Goal: Task Accomplishment & Management: Complete application form

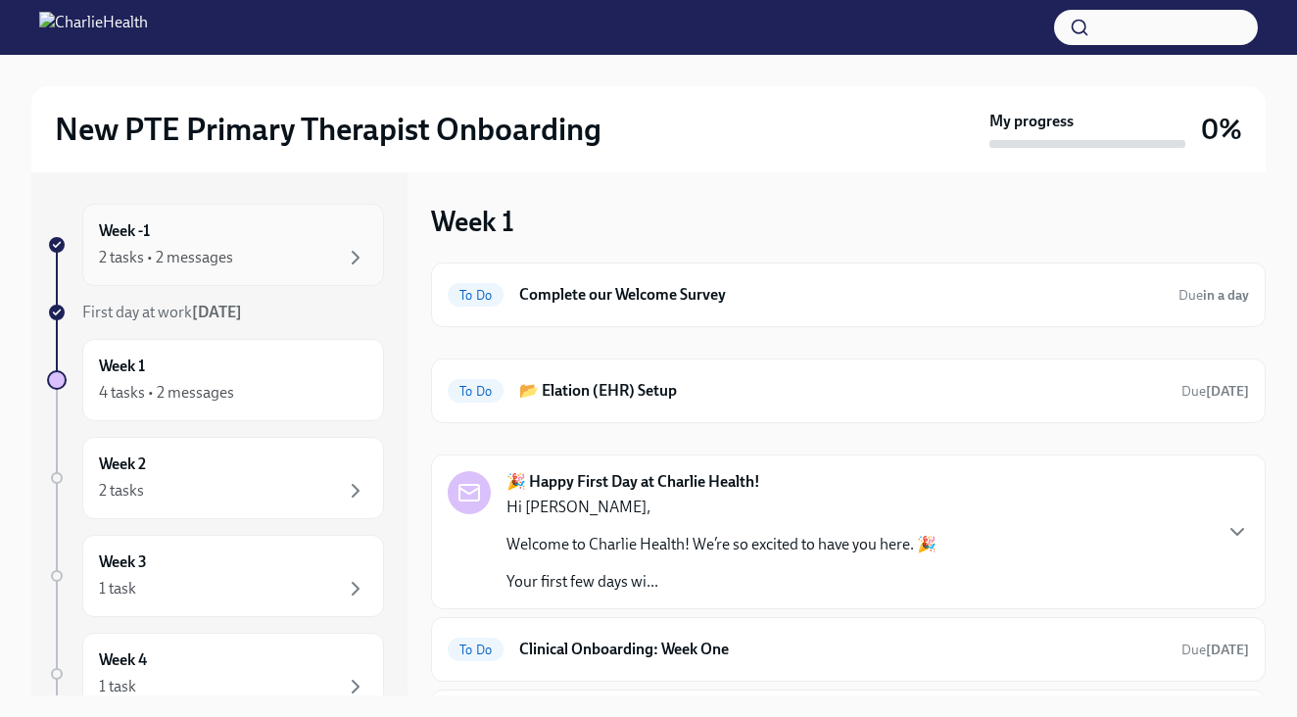
click at [220, 263] on div "2 tasks • 2 messages" at bounding box center [166, 258] width 134 height 22
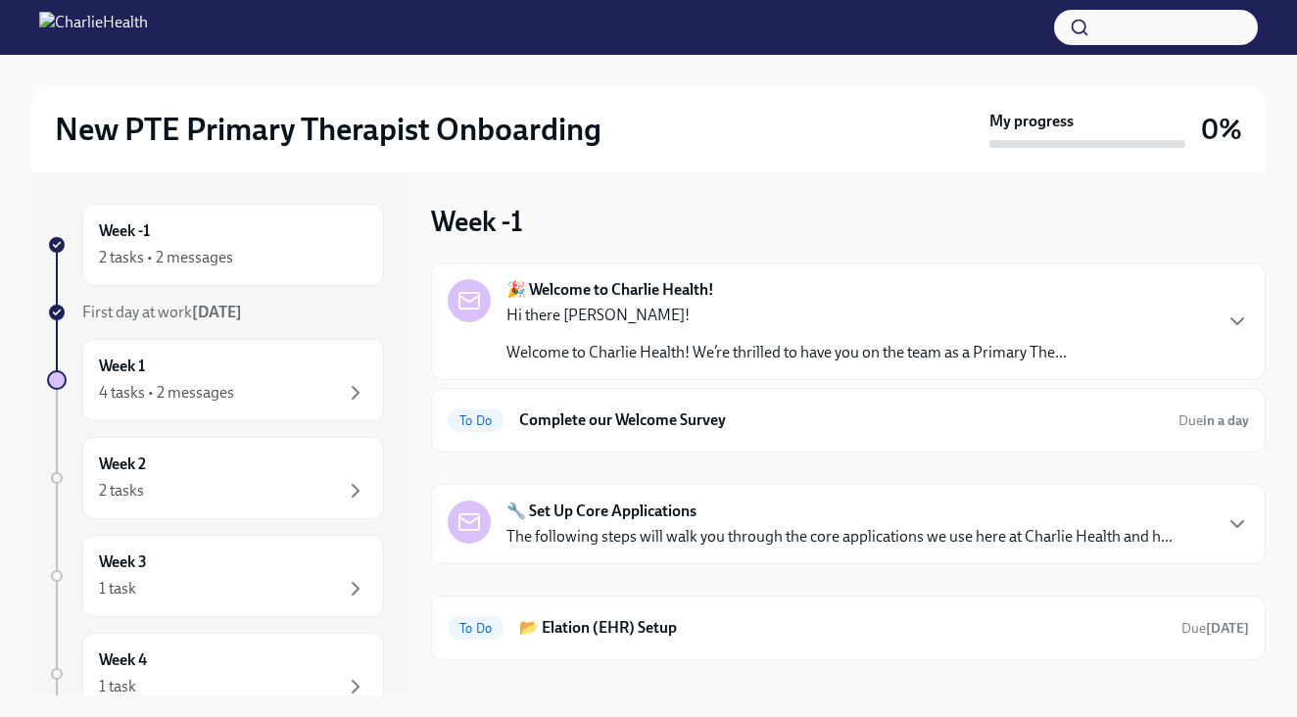
click at [551, 188] on div "Week -1 🎉 Welcome to Charlie Health! Hi there [PERSON_NAME]! Welcome to Charlie…" at bounding box center [848, 433] width 835 height 523
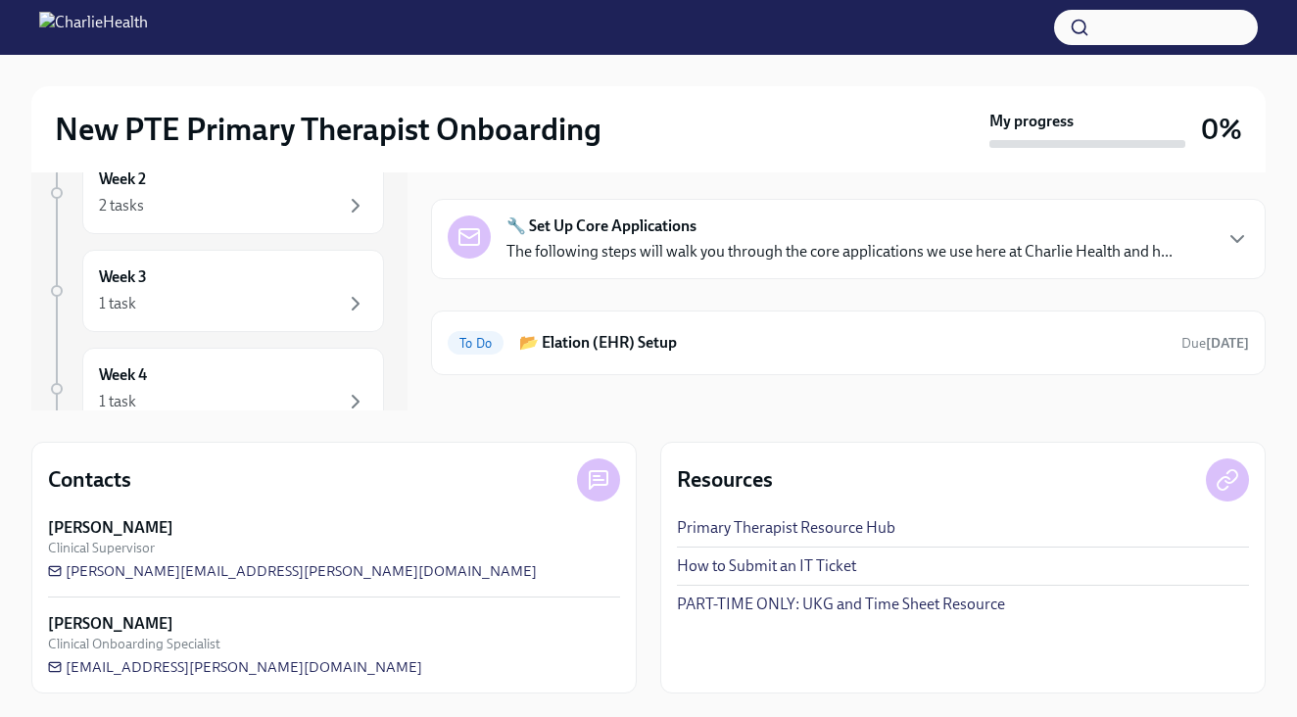
scroll to position [285, 0]
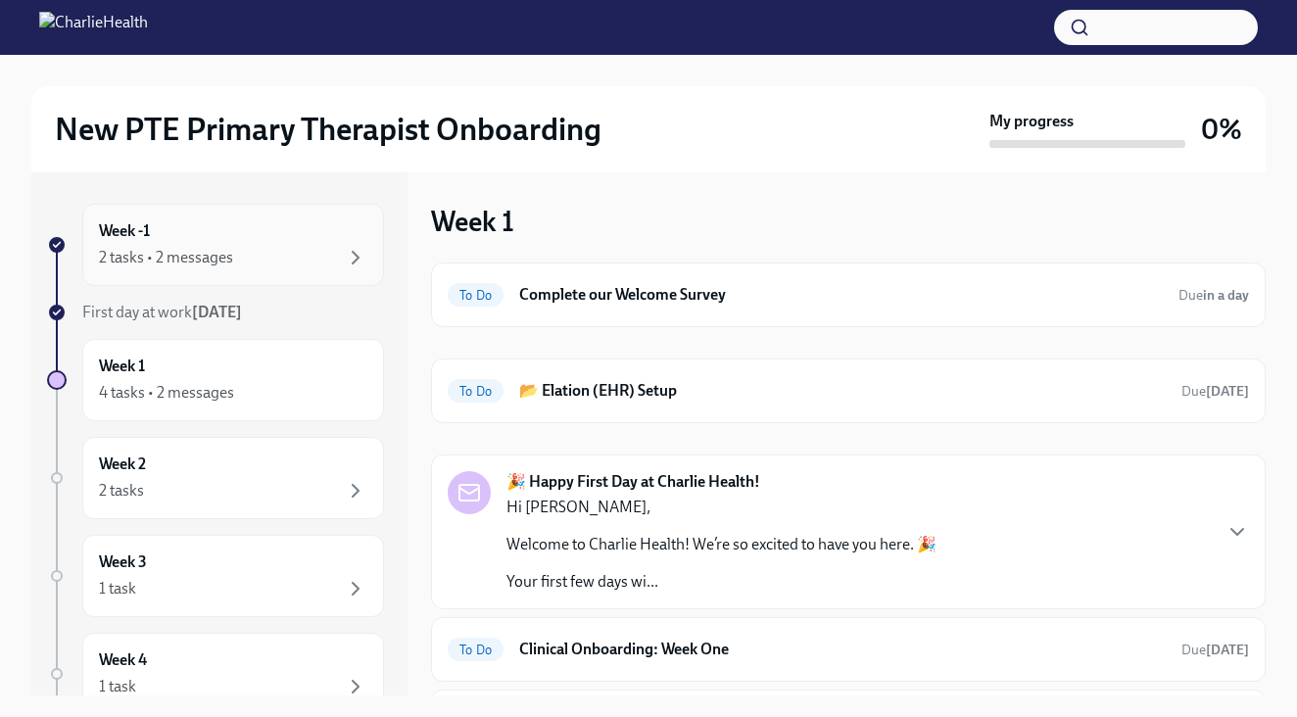
click at [133, 250] on div "2 tasks • 2 messages" at bounding box center [166, 258] width 134 height 22
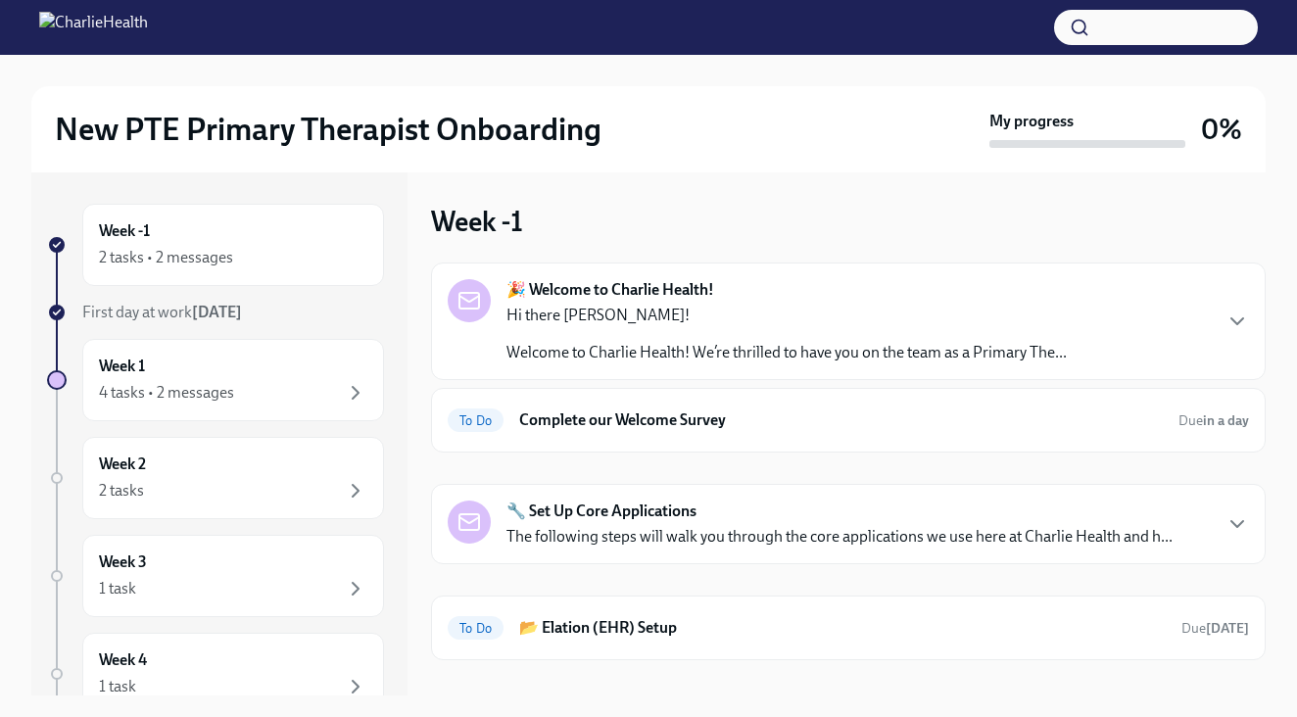
click at [524, 322] on p "Hi there [PERSON_NAME]!" at bounding box center [786, 316] width 560 height 22
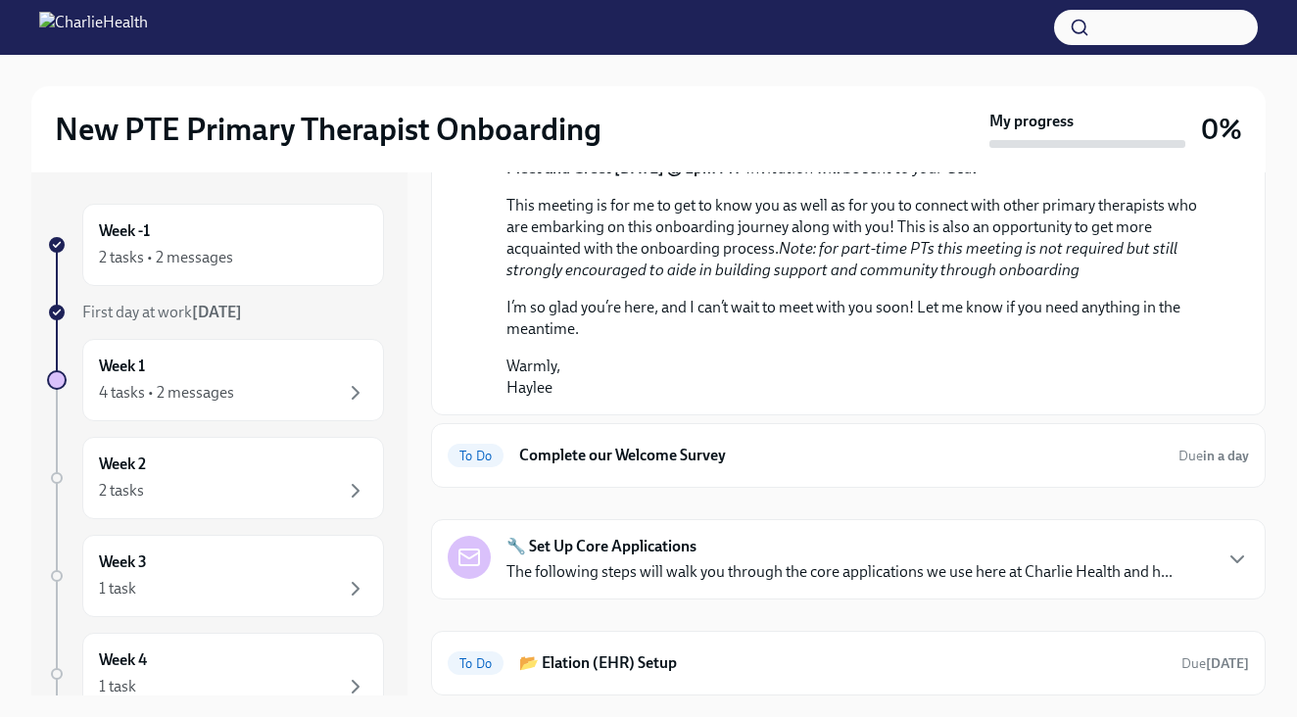
scroll to position [880, 0]
click at [231, 249] on div "2 tasks • 2 messages" at bounding box center [166, 258] width 134 height 22
click at [251, 245] on div "Week -1 2 tasks • 2 messages" at bounding box center [233, 244] width 268 height 49
click at [155, 407] on div "Week 1 4 tasks • 2 messages" at bounding box center [233, 380] width 302 height 82
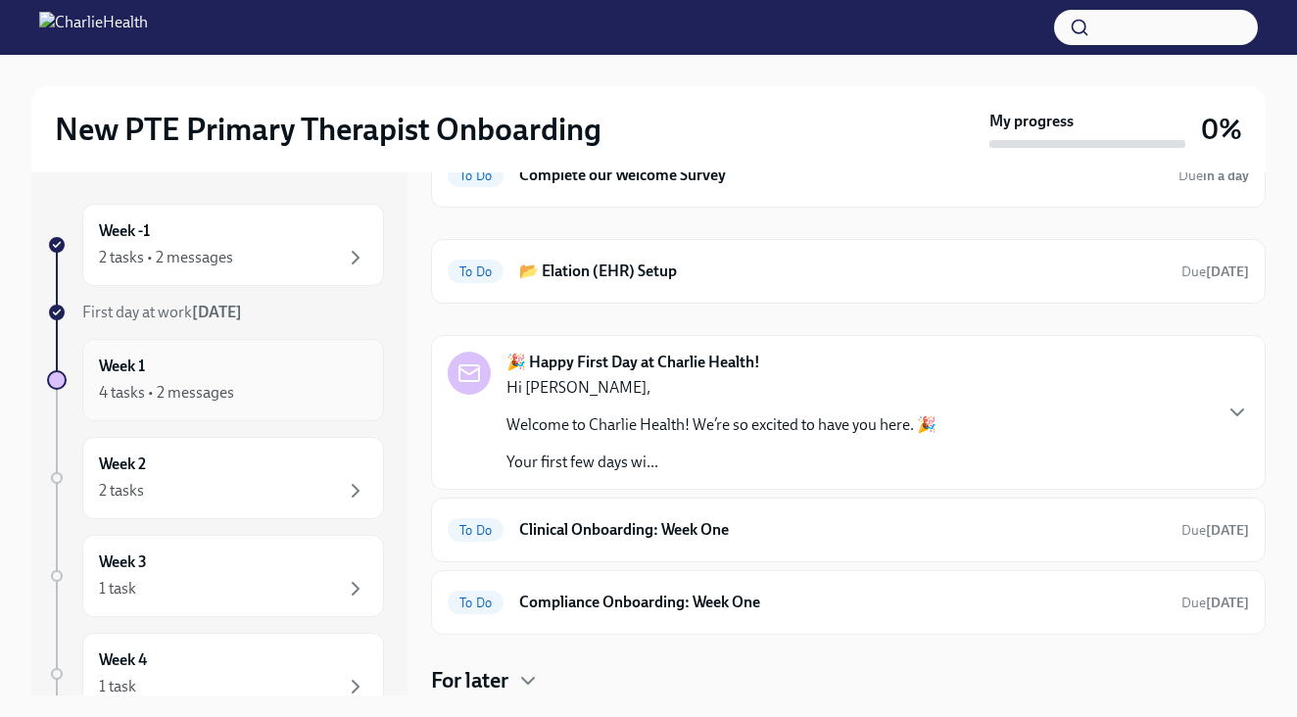
scroll to position [120, 0]
click at [232, 264] on div "2 tasks • 2 messages" at bounding box center [233, 258] width 268 height 24
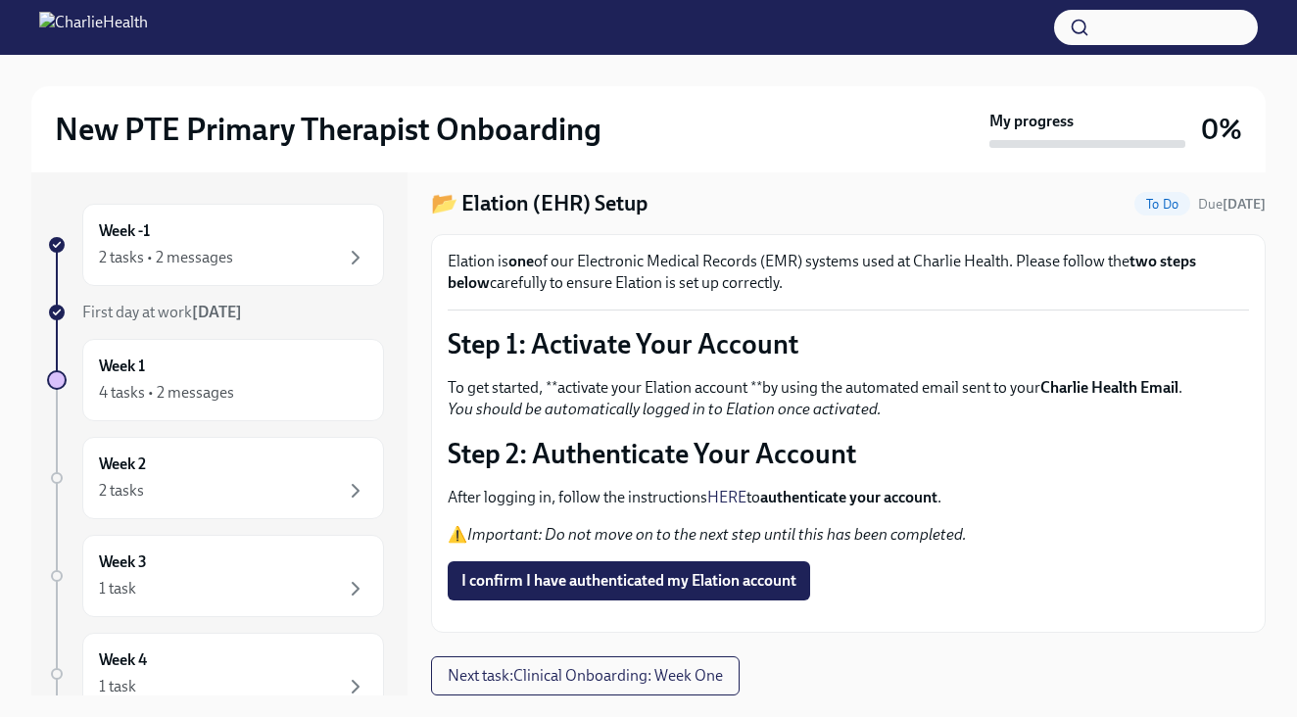
scroll to position [119, 0]
click at [242, 239] on div "Week -1 2 tasks • 2 messages" at bounding box center [233, 244] width 268 height 49
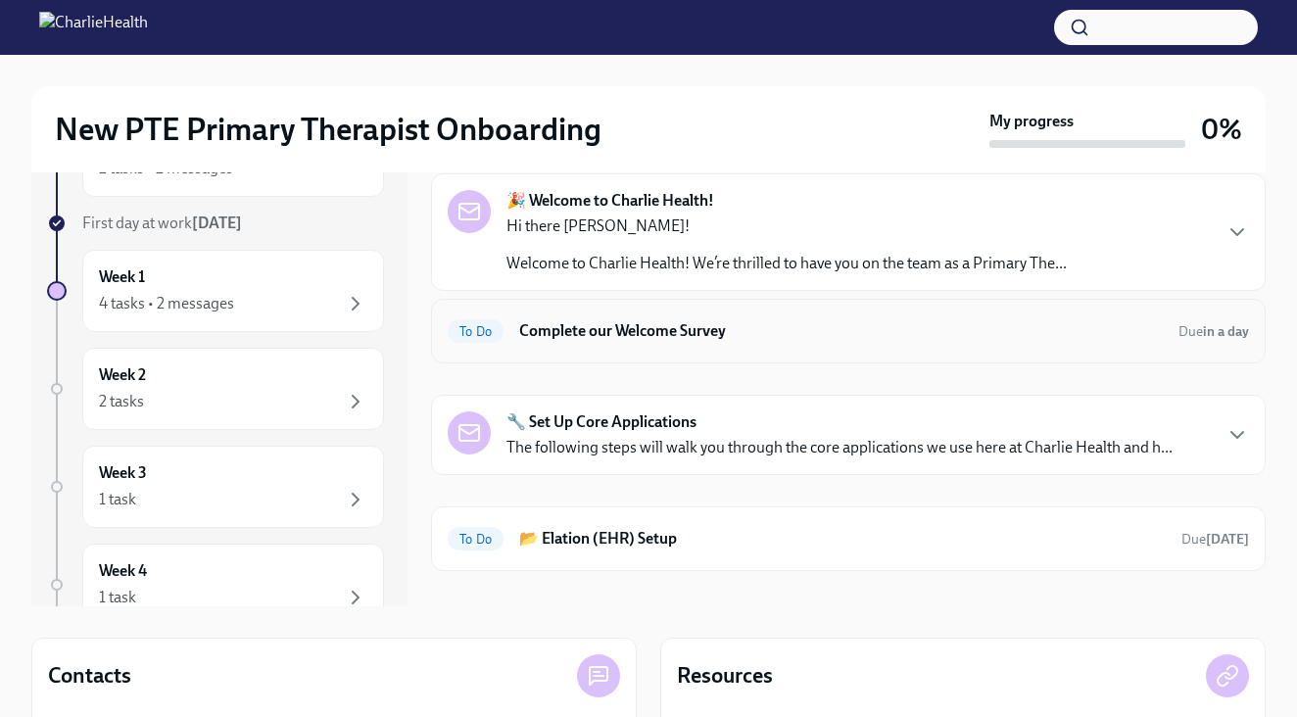
scroll to position [90, 0]
click at [601, 529] on h6 "📂 Elation (EHR) Setup" at bounding box center [842, 538] width 646 height 22
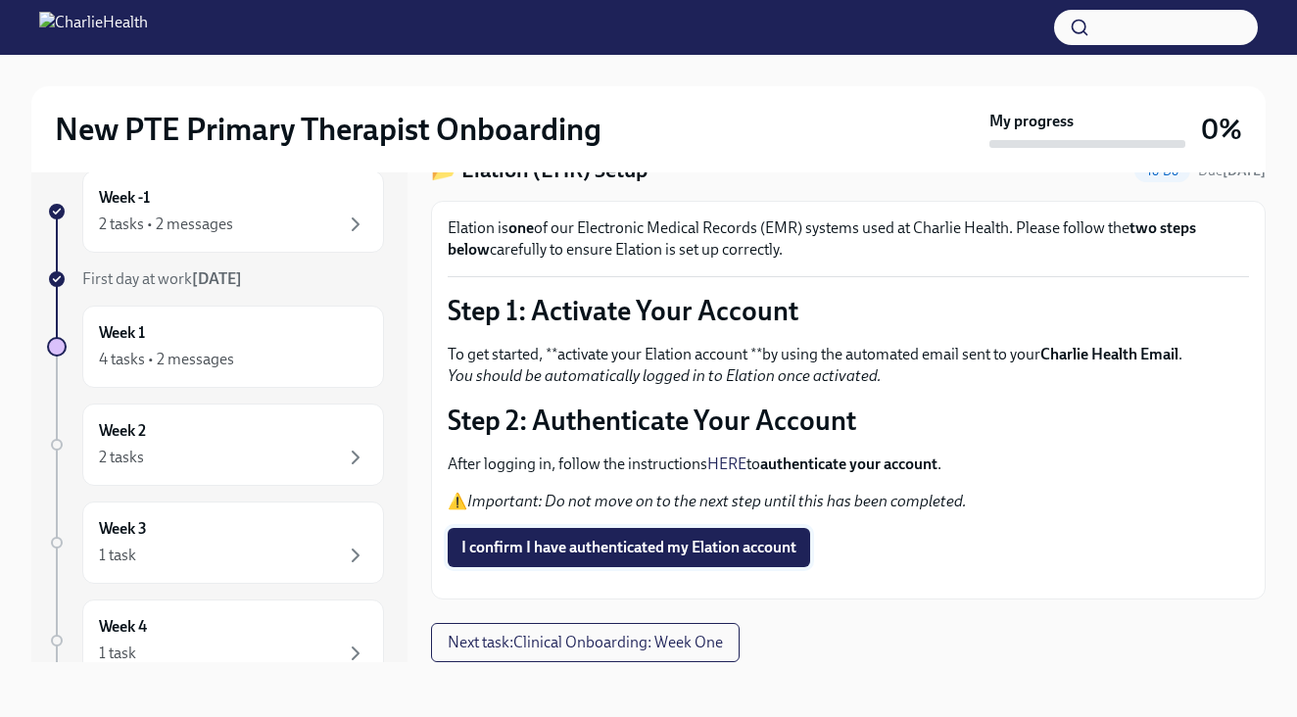
scroll to position [102, 0]
click at [199, 238] on div "Week -1 2 tasks • 2 messages" at bounding box center [233, 211] width 302 height 82
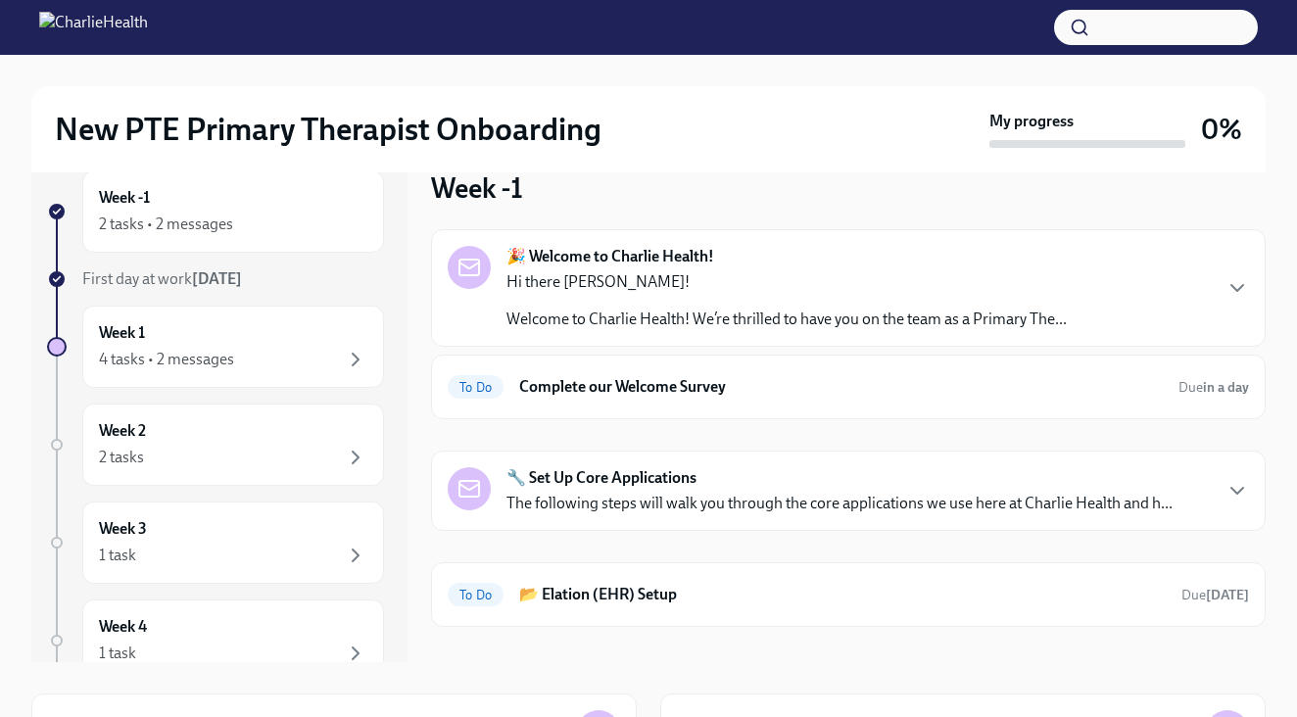
scroll to position [2, 0]
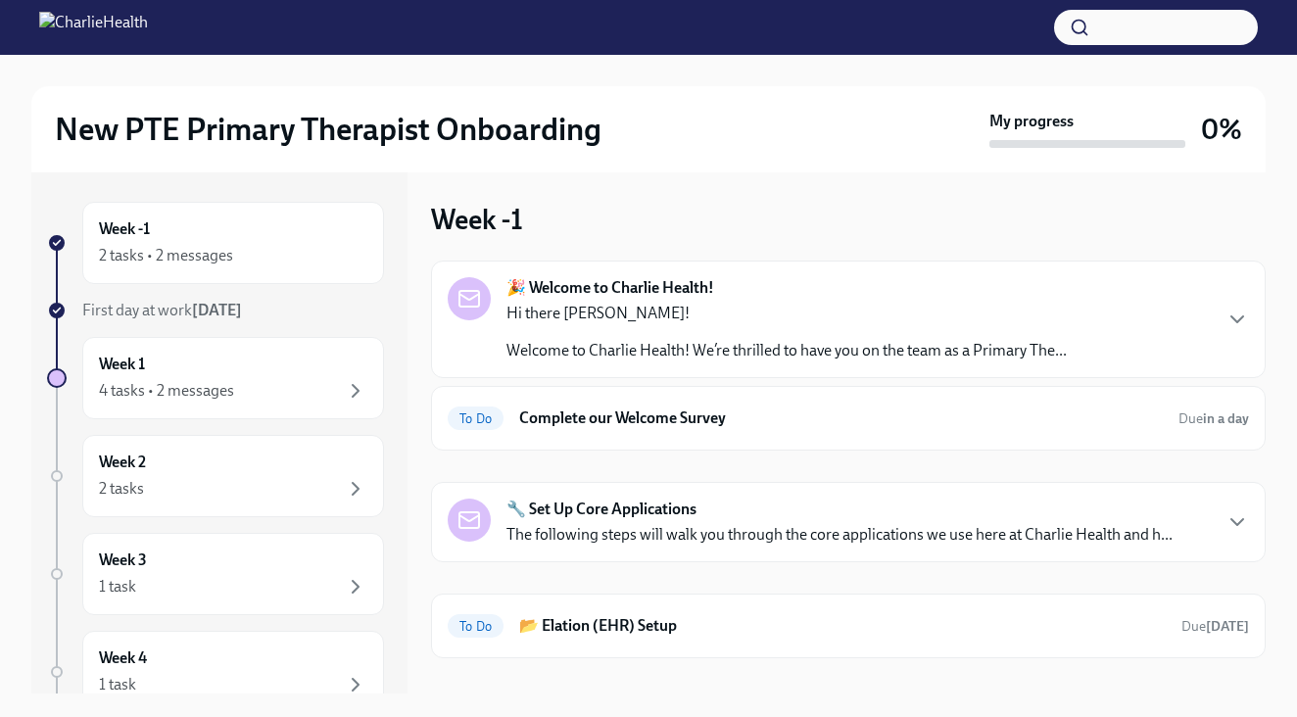
click at [580, 510] on strong "🔧 Set Up Core Applications" at bounding box center [601, 510] width 190 height 22
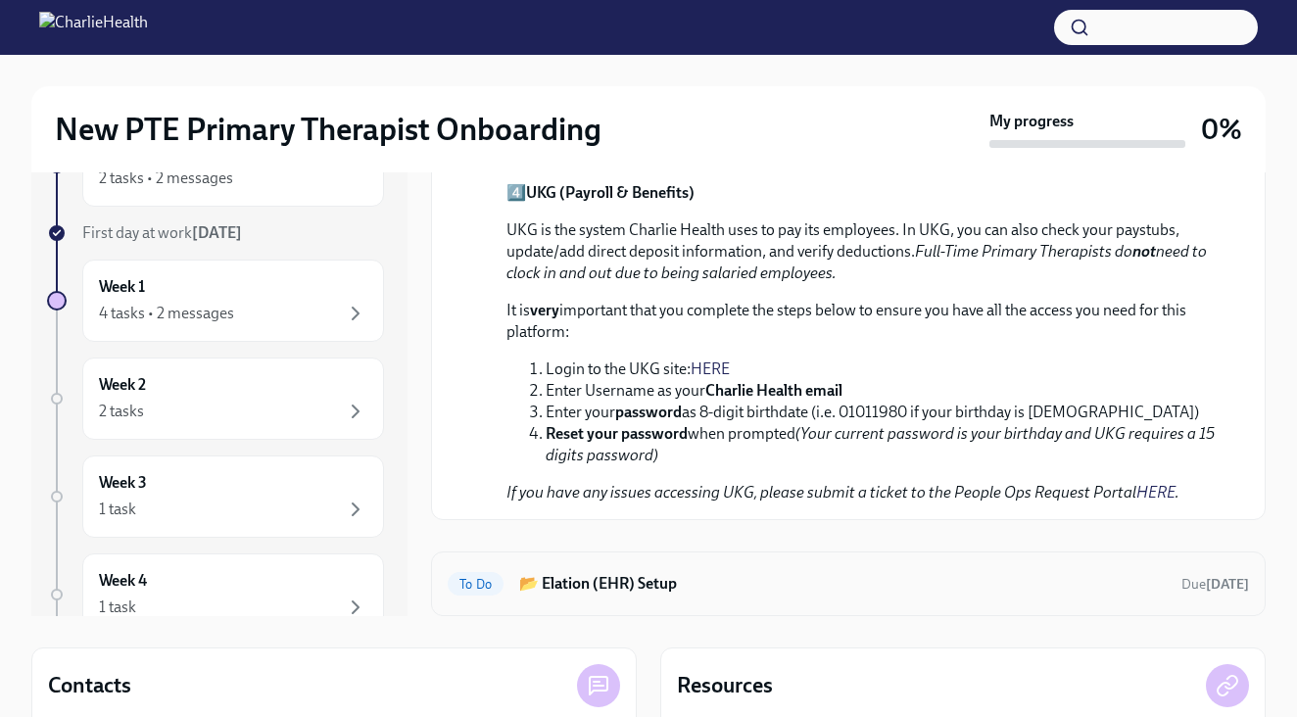
scroll to position [1252, 0]
click at [578, 581] on h6 "📂 Elation (EHR) Setup" at bounding box center [842, 584] width 646 height 22
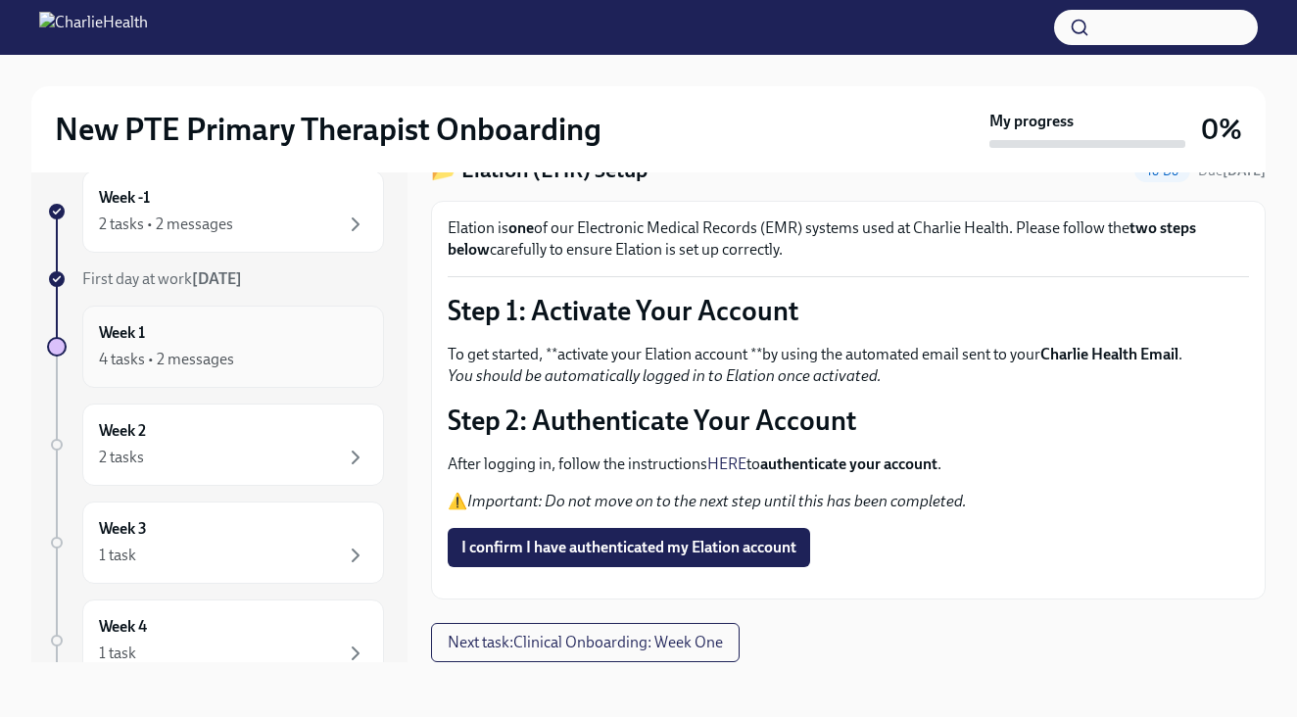
scroll to position [119, 0]
click at [293, 350] on div "4 tasks • 2 messages" at bounding box center [233, 360] width 268 height 24
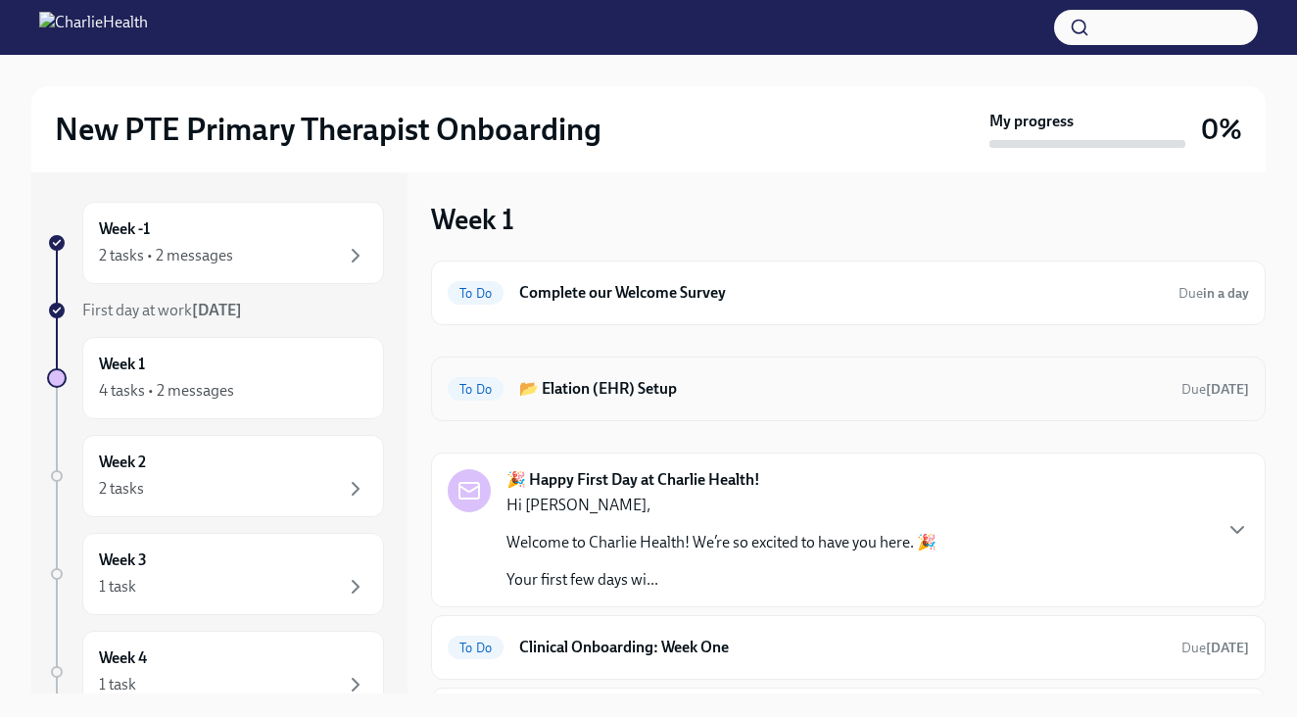
click at [613, 393] on h6 "📂 Elation (EHR) Setup" at bounding box center [842, 389] width 646 height 22
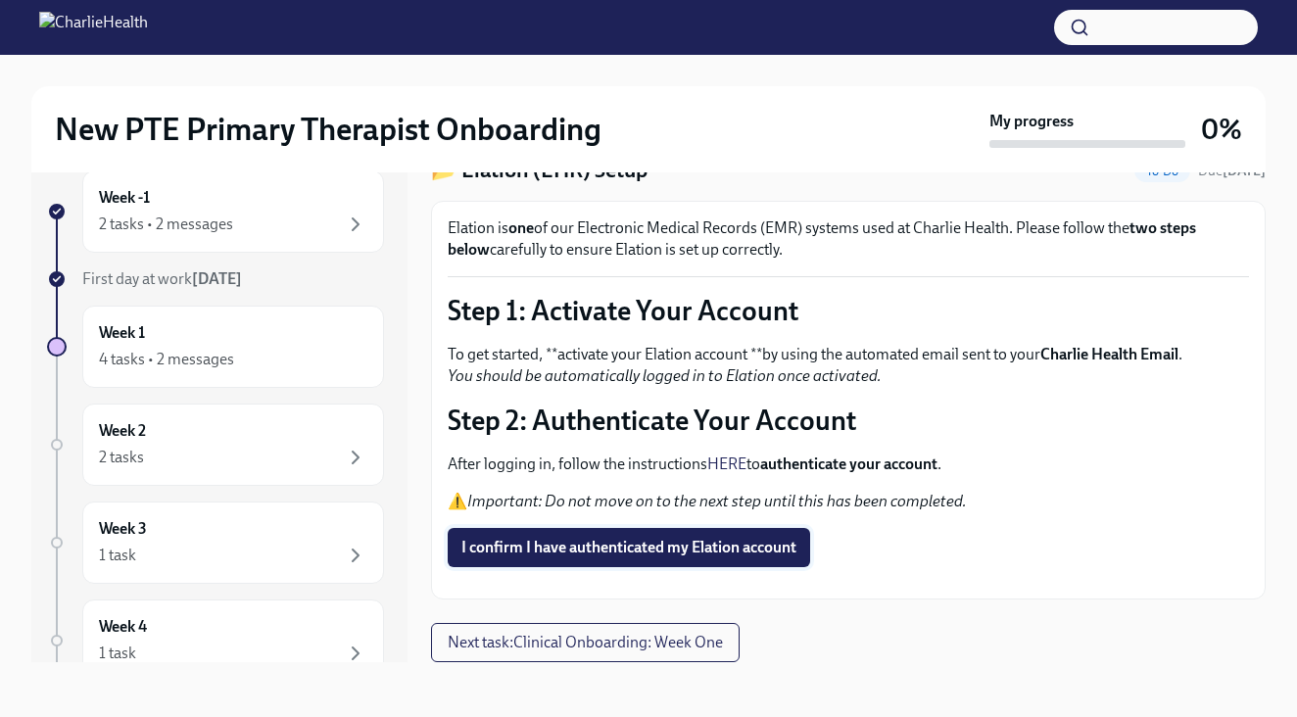
scroll to position [33, 0]
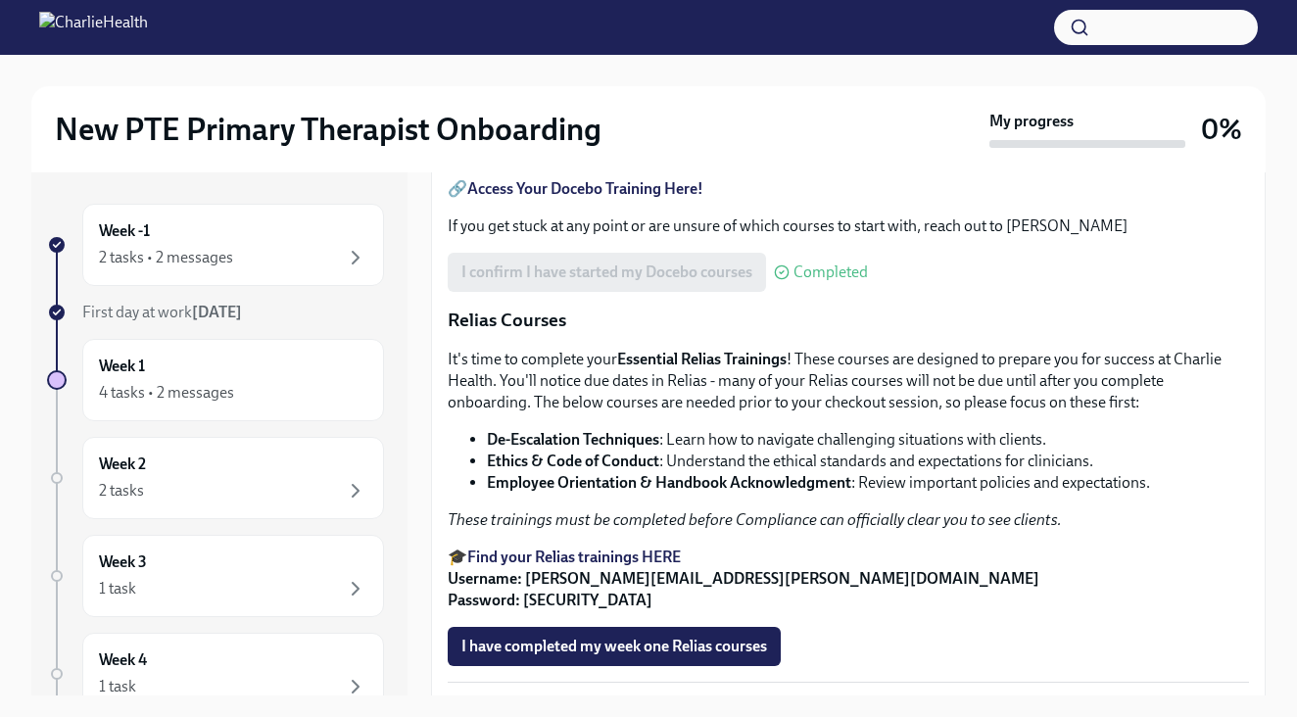
scroll to position [971, 0]
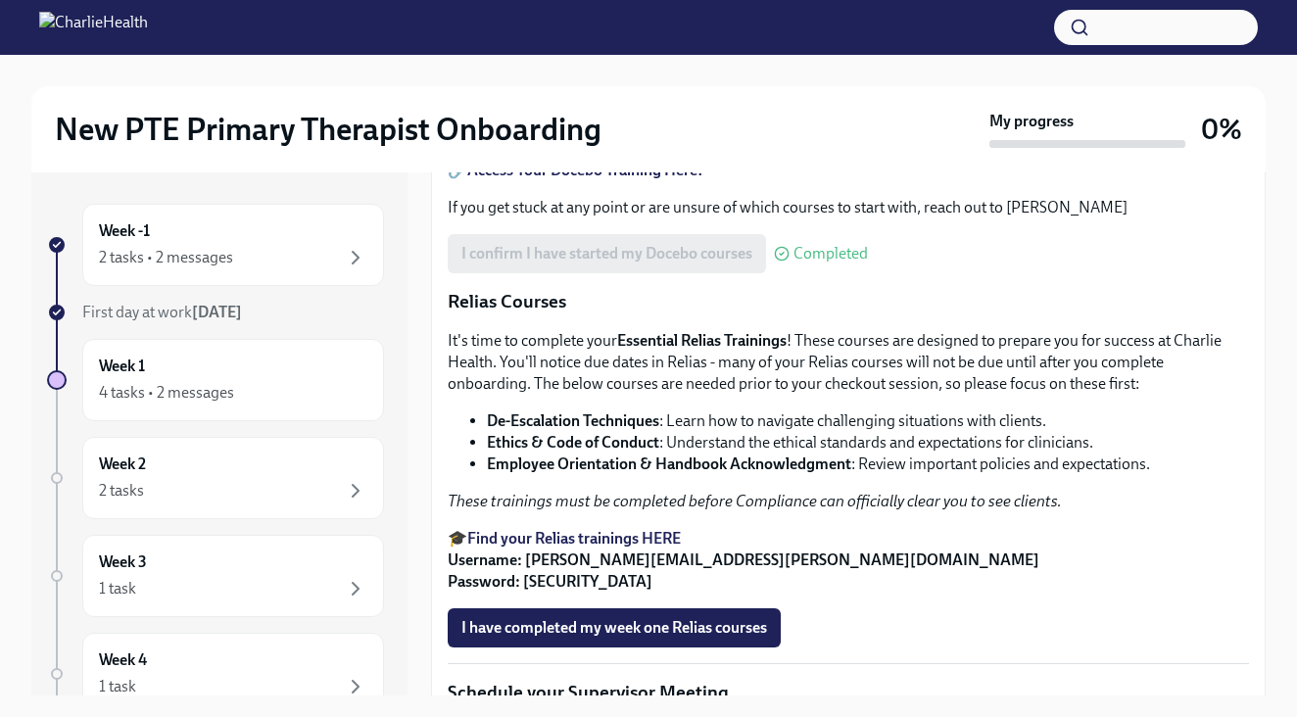
click at [650, 273] on div "I confirm I have started my Docebo courses Completed" at bounding box center [658, 253] width 420 height 39
click at [642, 179] on strong "Access Your Docebo Training Here!" at bounding box center [585, 170] width 236 height 19
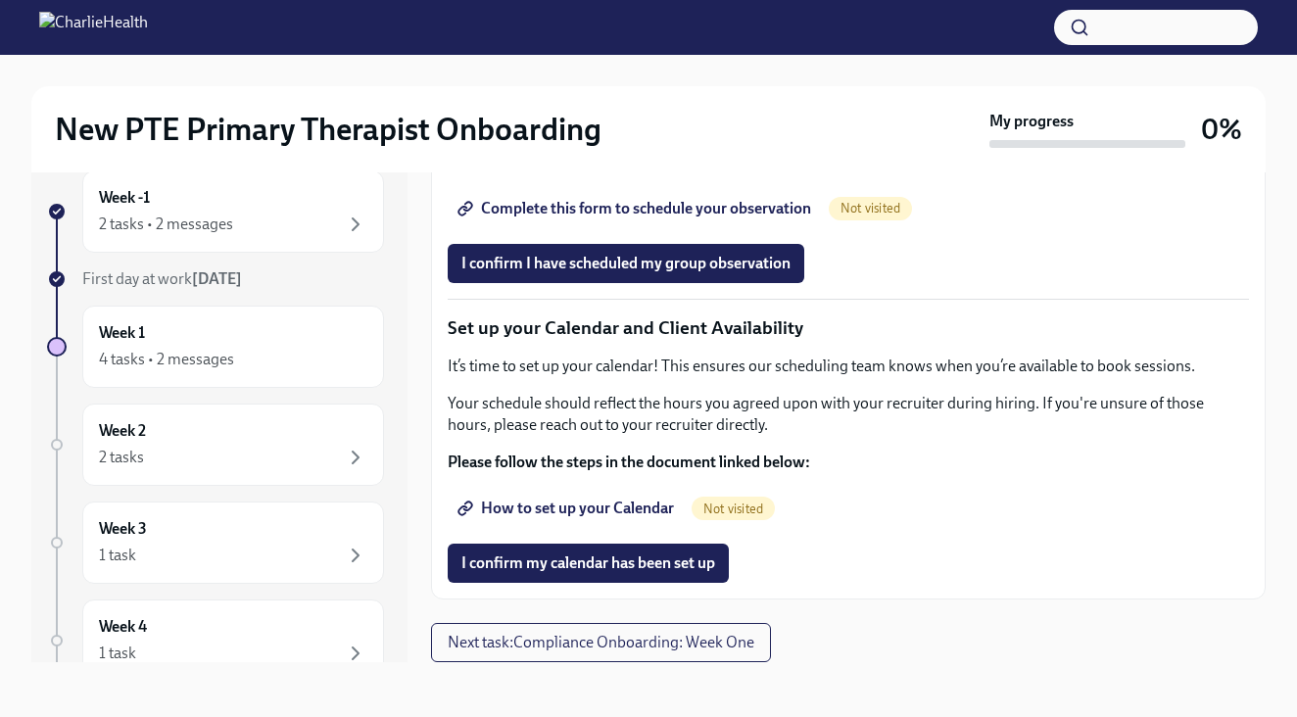
scroll to position [33, 0]
